Goal: Communication & Community: Answer question/provide support

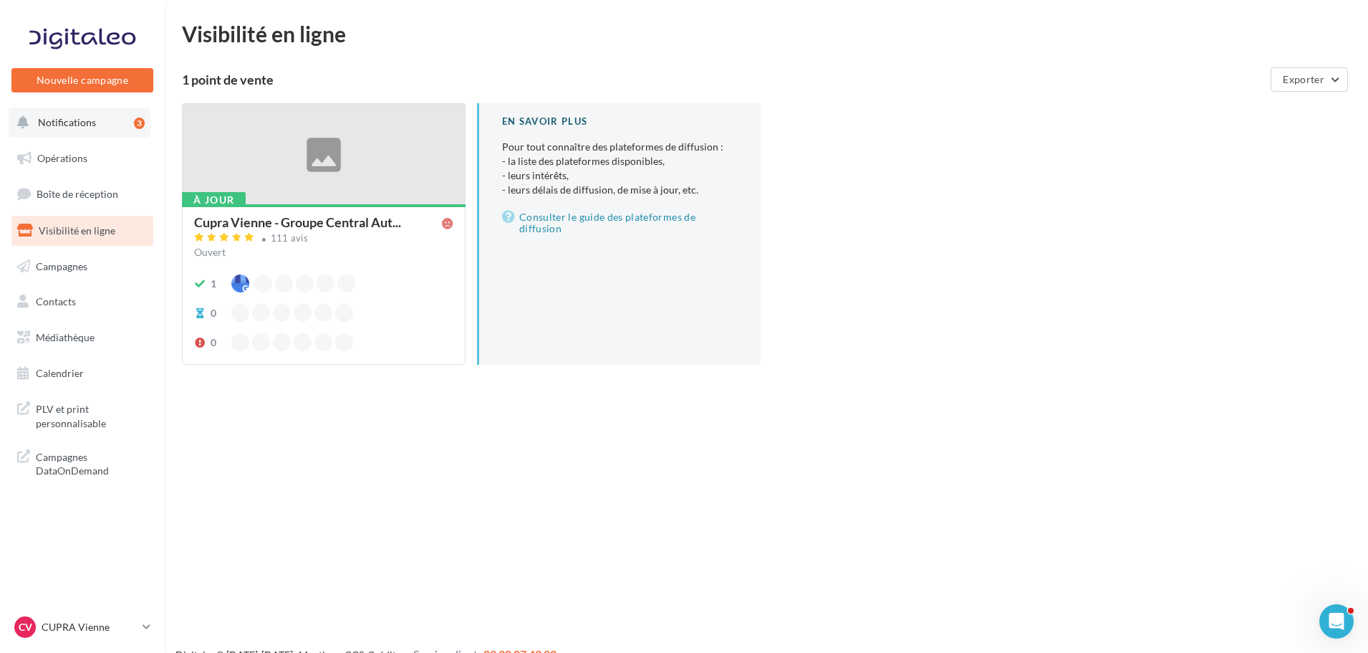
click at [90, 132] on button "Notifications 3" at bounding box center [80, 122] width 142 height 30
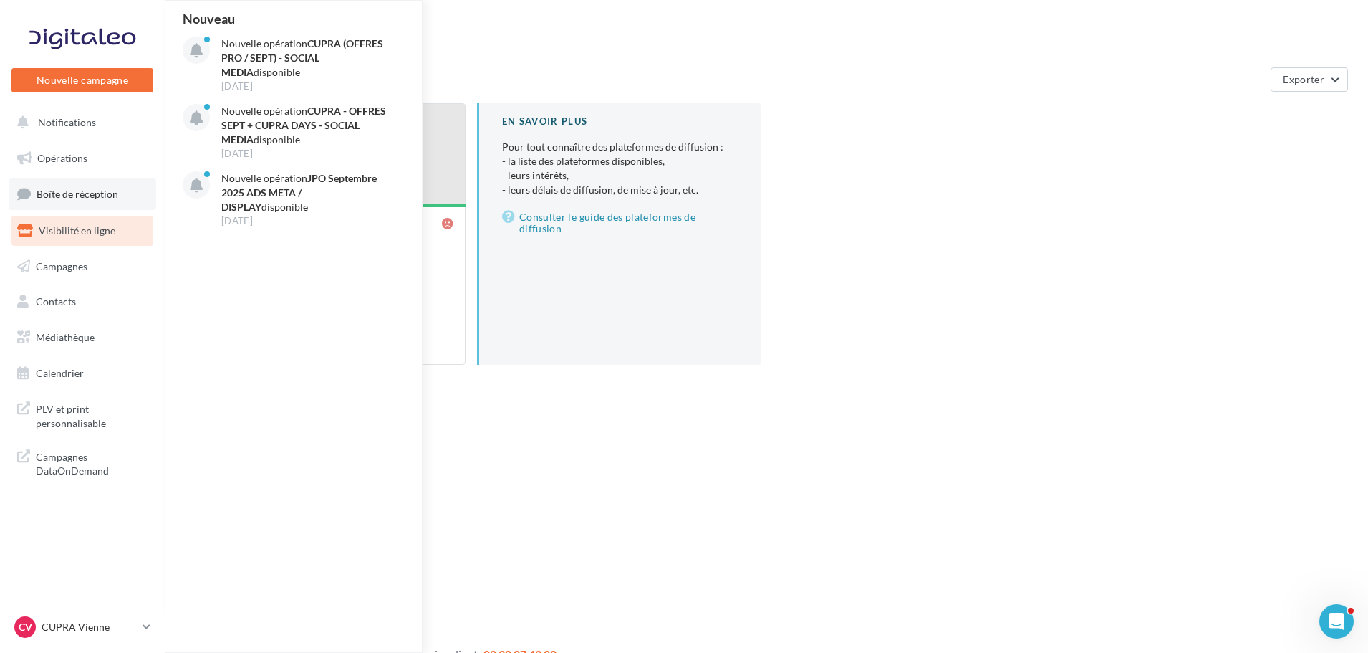
click at [93, 198] on span "Boîte de réception" at bounding box center [78, 194] width 82 height 12
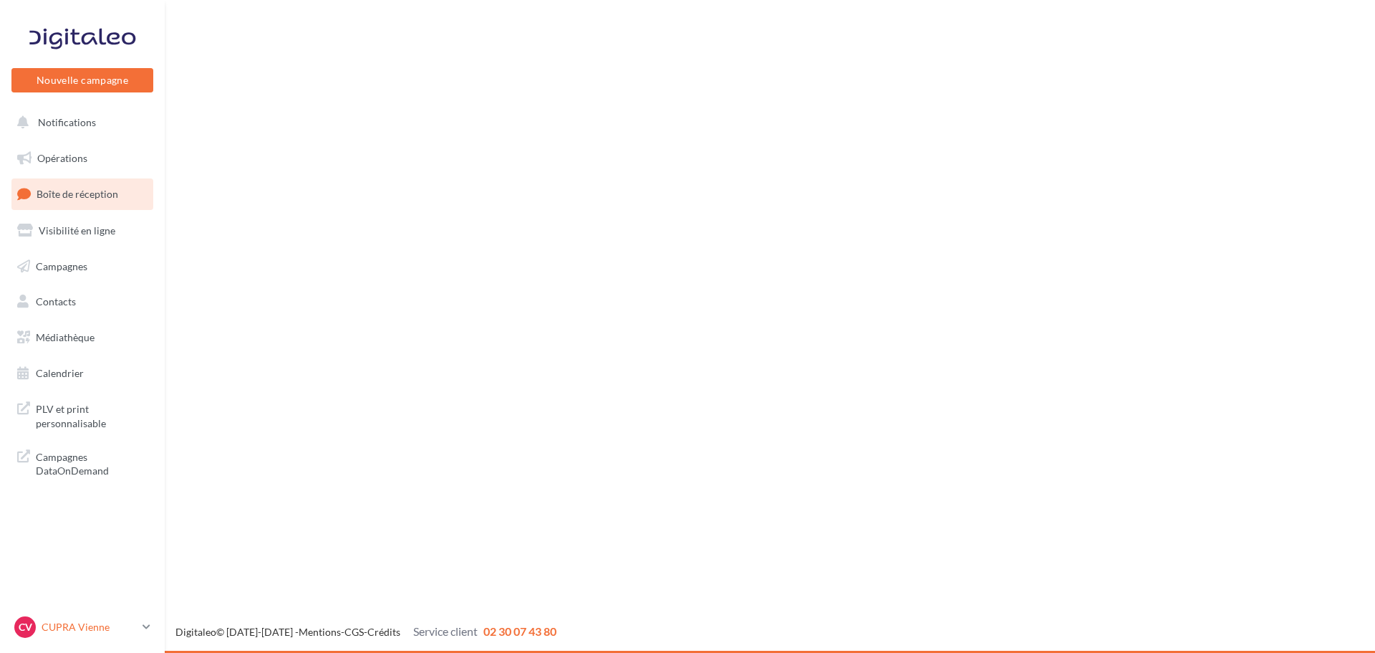
click at [72, 630] on p "CUPRA Vienne" at bounding box center [89, 627] width 95 height 14
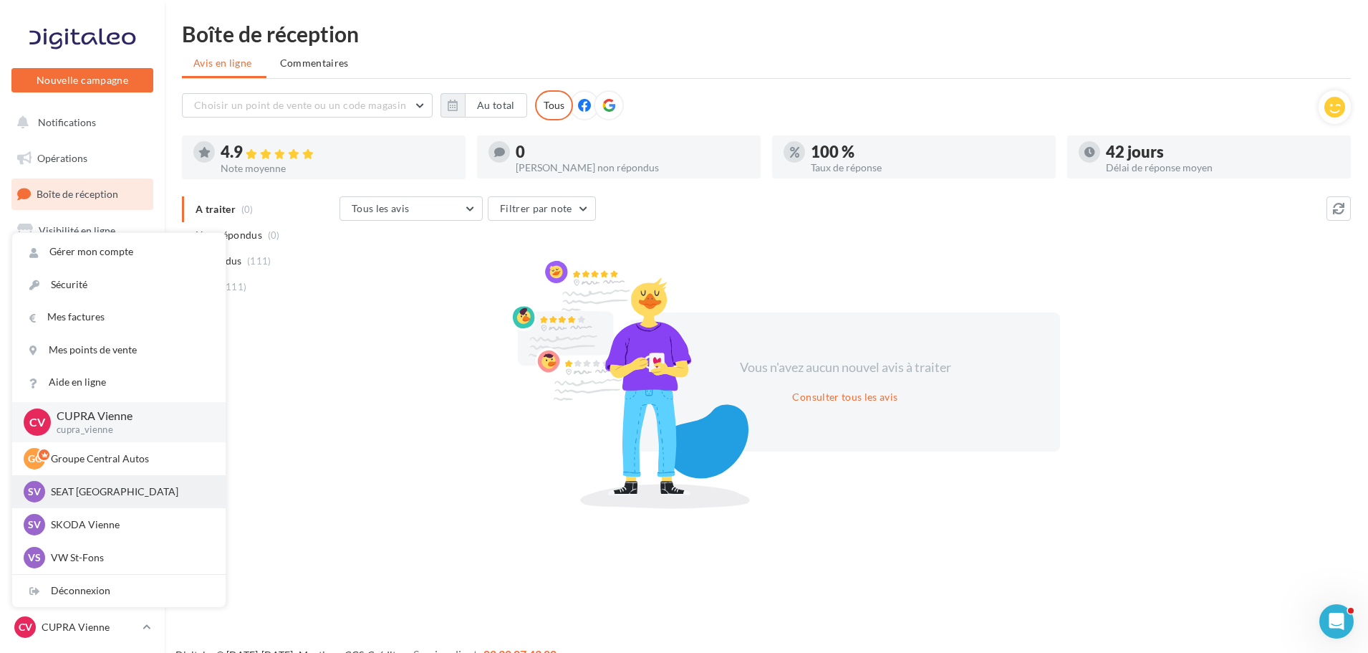
click at [83, 488] on p "SEAT [GEOGRAPHIC_DATA]" at bounding box center [130, 491] width 158 height 14
